Goal: Use online tool/utility: Utilize a website feature to perform a specific function

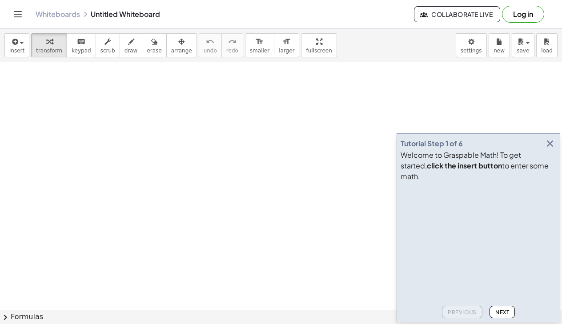
click at [550, 149] on icon "button" at bounding box center [550, 143] width 11 height 11
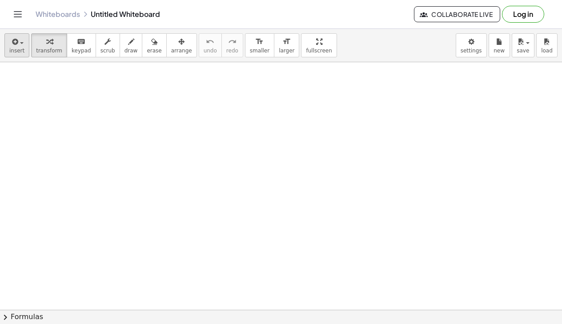
click at [25, 39] on button "insert" at bounding box center [16, 45] width 25 height 24
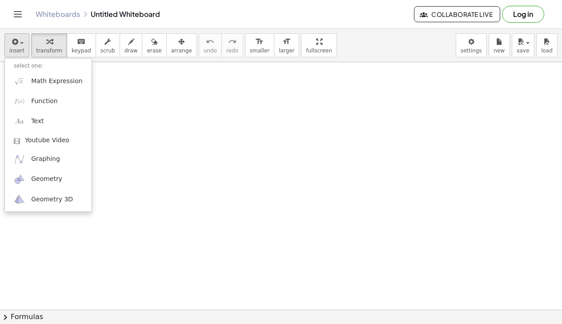
click at [15, 52] on span "insert" at bounding box center [16, 51] width 15 height 6
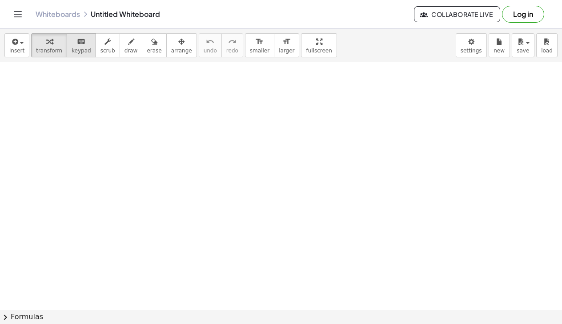
click at [77, 42] on icon "keyboard" at bounding box center [81, 41] width 8 height 11
click at [373, 43] on div "insert select one: Math Expression Function Text Youtube Video Graphing Geometr…" at bounding box center [281, 45] width 562 height 33
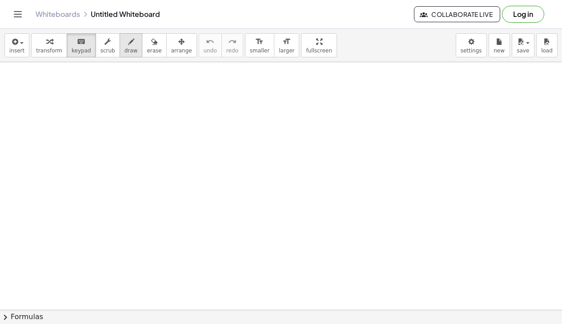
click at [121, 55] on button "draw" at bounding box center [131, 45] width 23 height 24
click at [100, 49] on span "scrub" at bounding box center [107, 51] width 15 height 6
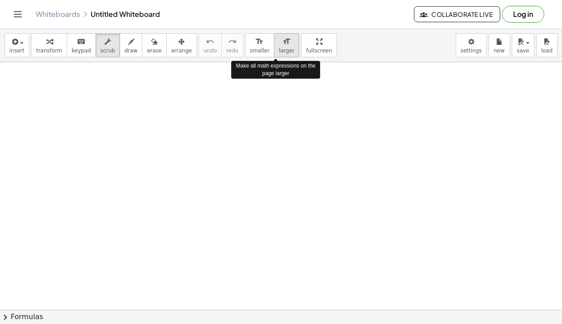
click at [279, 49] on span "larger" at bounding box center [287, 51] width 16 height 6
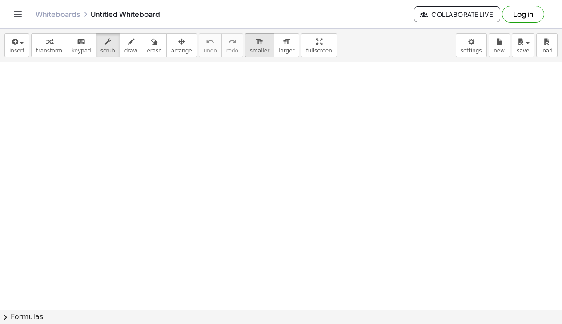
click at [256, 49] on span "smaller" at bounding box center [260, 51] width 20 height 6
click at [177, 52] on span "arrange" at bounding box center [181, 51] width 21 height 6
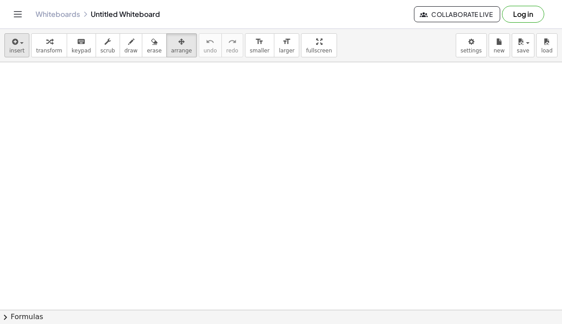
click at [23, 49] on span "insert" at bounding box center [16, 51] width 15 height 6
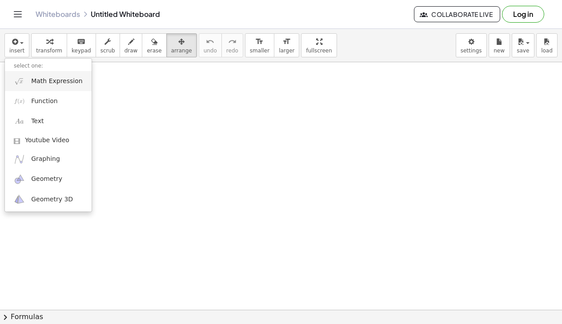
click at [30, 82] on link "Math Expression" at bounding box center [48, 81] width 87 height 20
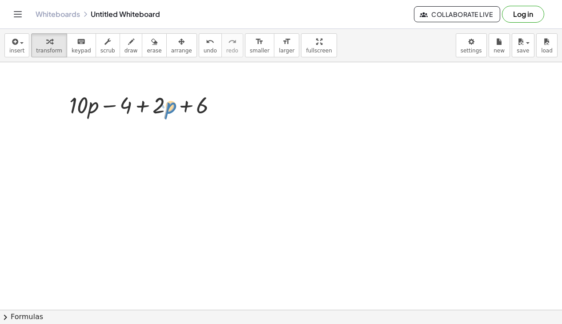
click at [167, 109] on div at bounding box center [147, 104] width 164 height 30
click at [178, 44] on icon "button" at bounding box center [181, 41] width 6 height 11
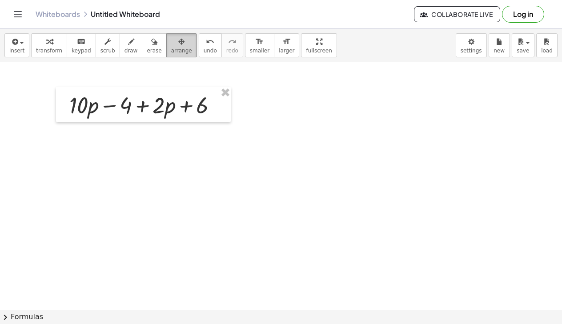
click at [178, 46] on icon "button" at bounding box center [181, 41] width 6 height 11
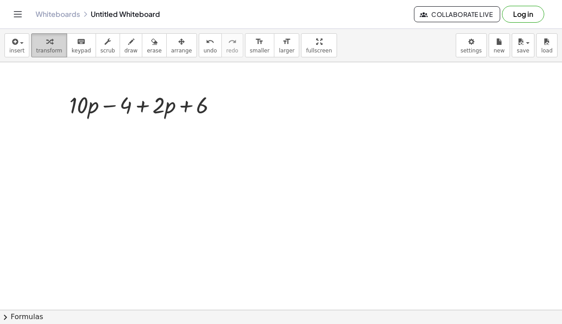
click at [57, 48] on span "transform" at bounding box center [49, 51] width 26 height 6
click at [25, 56] on button "insert" at bounding box center [16, 45] width 25 height 24
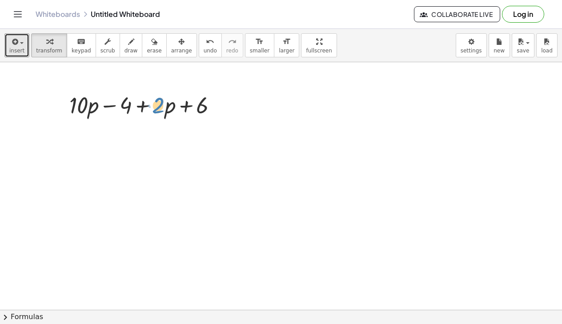
click at [158, 109] on div at bounding box center [147, 104] width 164 height 30
click at [41, 39] on div "button" at bounding box center [49, 41] width 26 height 11
drag, startPoint x: 164, startPoint y: 118, endPoint x: 100, endPoint y: 144, distance: 69.6
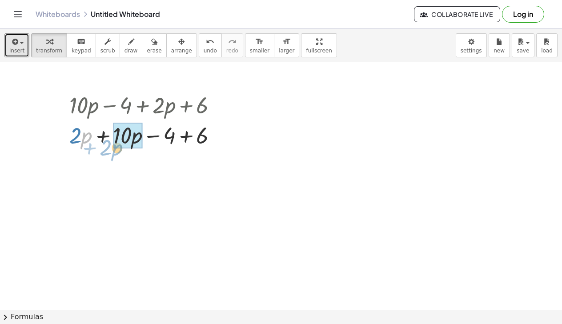
drag, startPoint x: 84, startPoint y: 145, endPoint x: 115, endPoint y: 157, distance: 32.5
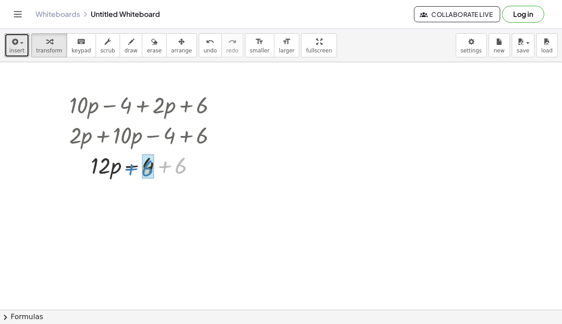
drag, startPoint x: 176, startPoint y: 174, endPoint x: 142, endPoint y: 177, distance: 34.3
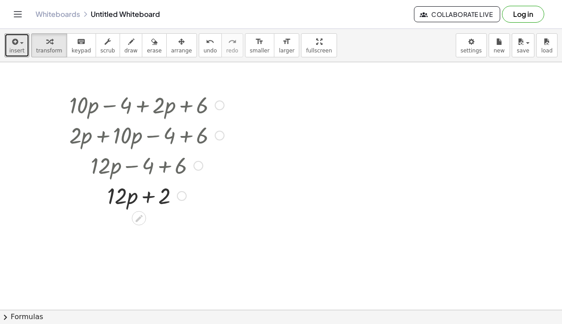
click at [181, 197] on div at bounding box center [182, 196] width 10 height 10
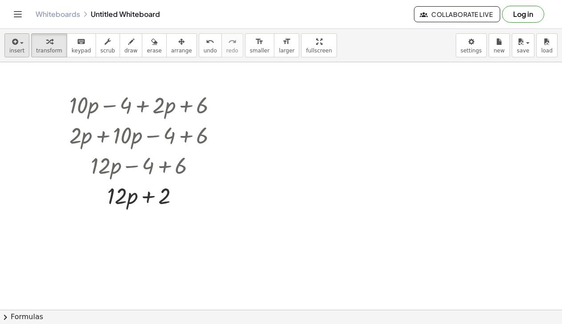
click at [16, 49] on span "insert" at bounding box center [16, 51] width 15 height 6
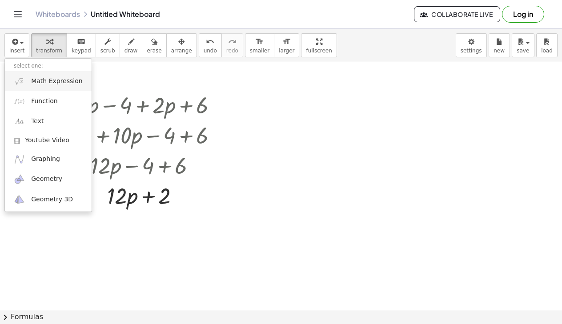
click at [51, 77] on span "Math Expression" at bounding box center [56, 81] width 51 height 9
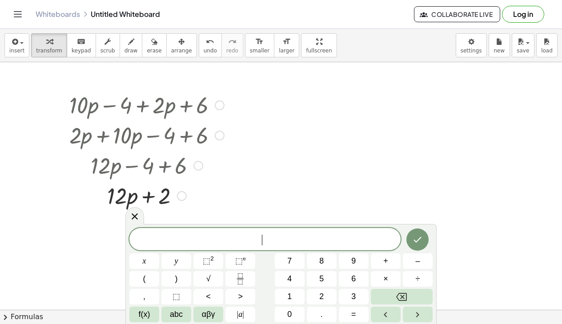
scroll to position [1, 0]
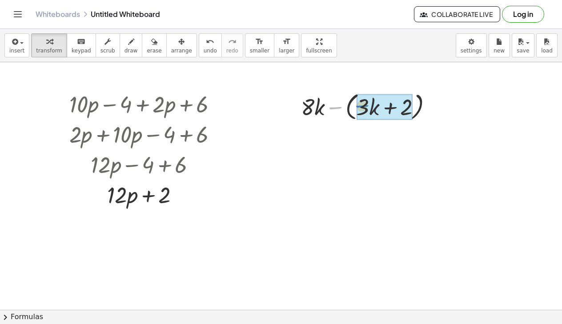
drag, startPoint x: 343, startPoint y: 116, endPoint x: 374, endPoint y: 112, distance: 30.9
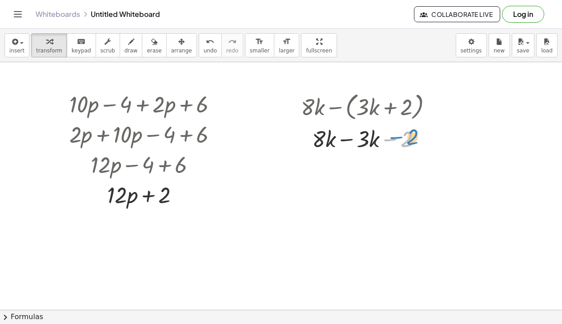
drag, startPoint x: 388, startPoint y: 139, endPoint x: 394, endPoint y: 137, distance: 6.5
click at [394, 137] on div at bounding box center [369, 138] width 147 height 30
click at [205, 51] on span "undo" at bounding box center [210, 51] width 13 height 6
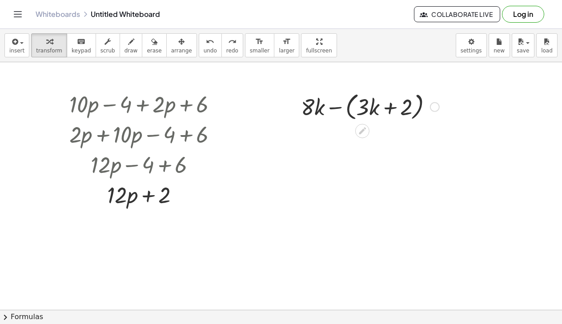
click at [335, 107] on div at bounding box center [369, 106] width 147 height 34
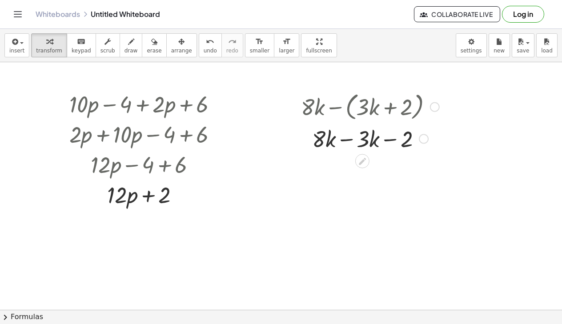
click at [349, 139] on div at bounding box center [369, 138] width 147 height 30
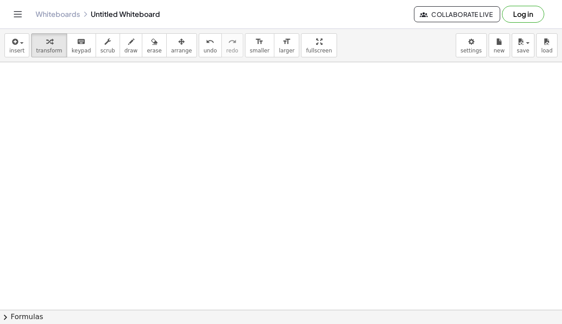
scroll to position [176, 0]
click at [9, 48] on button "insert" at bounding box center [16, 45] width 25 height 24
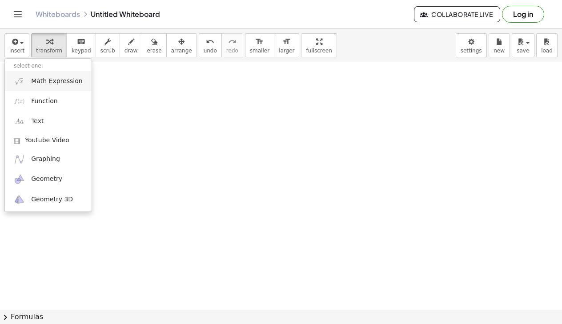
click at [32, 83] on span "Math Expression" at bounding box center [56, 81] width 51 height 9
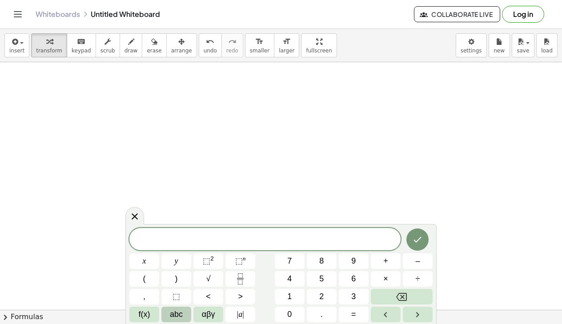
click at [177, 308] on button "abc" at bounding box center [176, 315] width 30 height 16
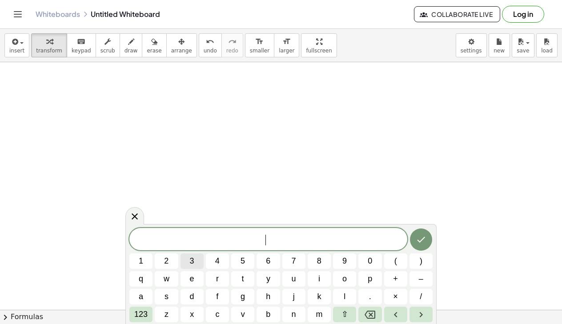
click at [195, 262] on button "3" at bounding box center [191, 261] width 23 height 16
click at [238, 280] on button "t" at bounding box center [242, 279] width 23 height 16
click at [395, 281] on span "+" at bounding box center [395, 279] width 5 height 12
click at [171, 263] on button "2" at bounding box center [166, 261] width 23 height 16
click at [140, 312] on span "123" at bounding box center [140, 314] width 13 height 12
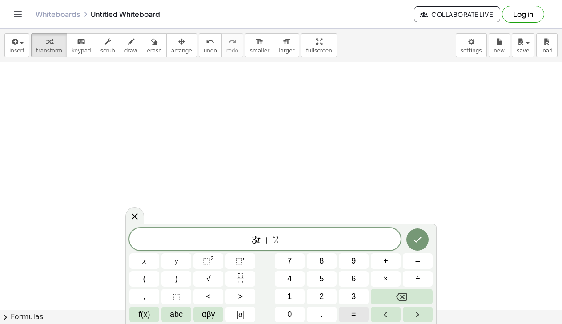
click at [354, 316] on span "=" at bounding box center [353, 314] width 5 height 12
click at [320, 259] on span "8" at bounding box center [321, 261] width 4 height 12
click at [409, 236] on button "Done" at bounding box center [417, 239] width 22 height 22
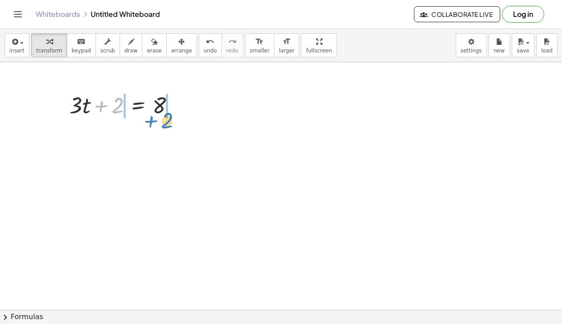
drag, startPoint x: 120, startPoint y: 110, endPoint x: 170, endPoint y: 125, distance: 53.0
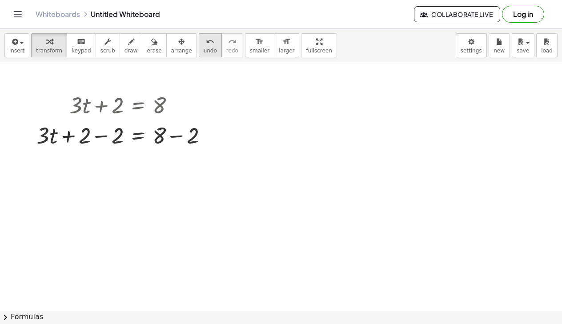
click at [206, 44] on icon "undo" at bounding box center [210, 41] width 8 height 11
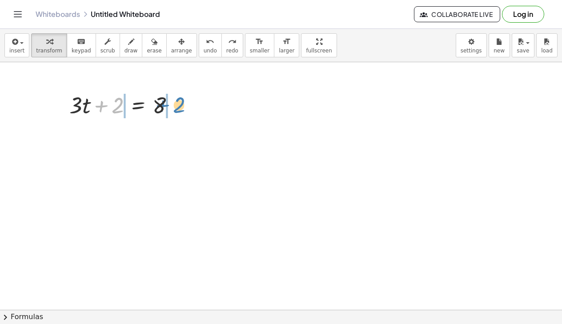
drag, startPoint x: 116, startPoint y: 111, endPoint x: 176, endPoint y: 110, distance: 60.0
click at [176, 110] on div at bounding box center [125, 104] width 121 height 30
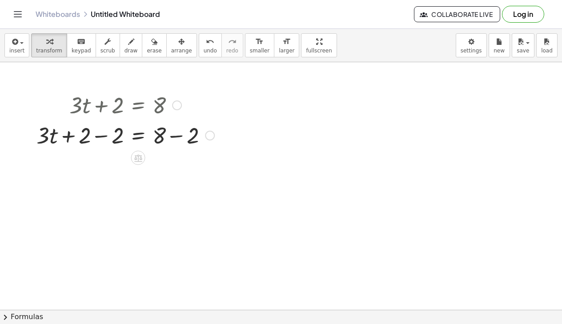
click at [176, 136] on div at bounding box center [125, 135] width 187 height 30
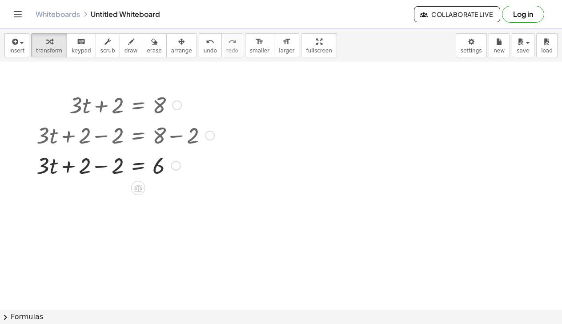
click at [100, 168] on div at bounding box center [125, 165] width 187 height 30
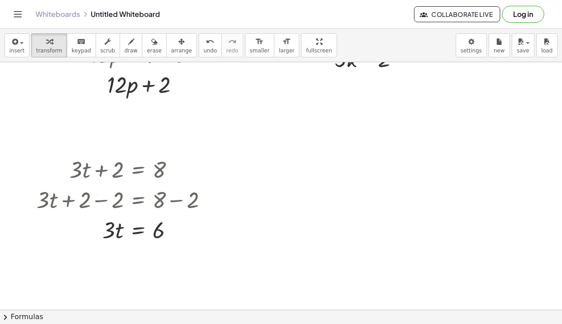
scroll to position [112, 0]
drag, startPoint x: 110, startPoint y: 230, endPoint x: 116, endPoint y: 262, distance: 32.1
click at [206, 36] on icon "undo" at bounding box center [210, 41] width 8 height 11
drag, startPoint x: 110, startPoint y: 234, endPoint x: 166, endPoint y: 256, distance: 60.1
click at [116, 268] on div at bounding box center [125, 266] width 187 height 44
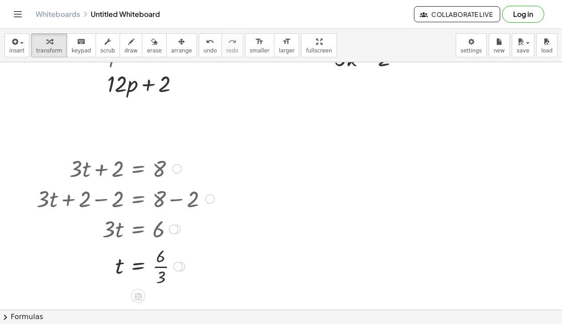
click at [165, 267] on div at bounding box center [125, 266] width 187 height 44
